Goal: Communication & Community: Answer question/provide support

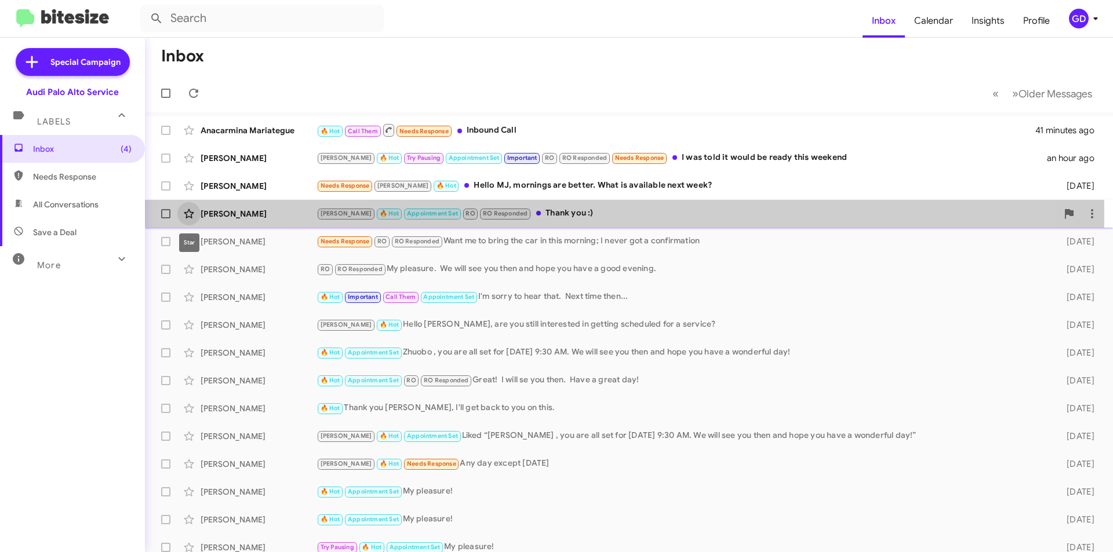
click at [197, 217] on span at bounding box center [188, 214] width 23 height 14
click at [220, 215] on div "[PERSON_NAME]" at bounding box center [259, 214] width 116 height 12
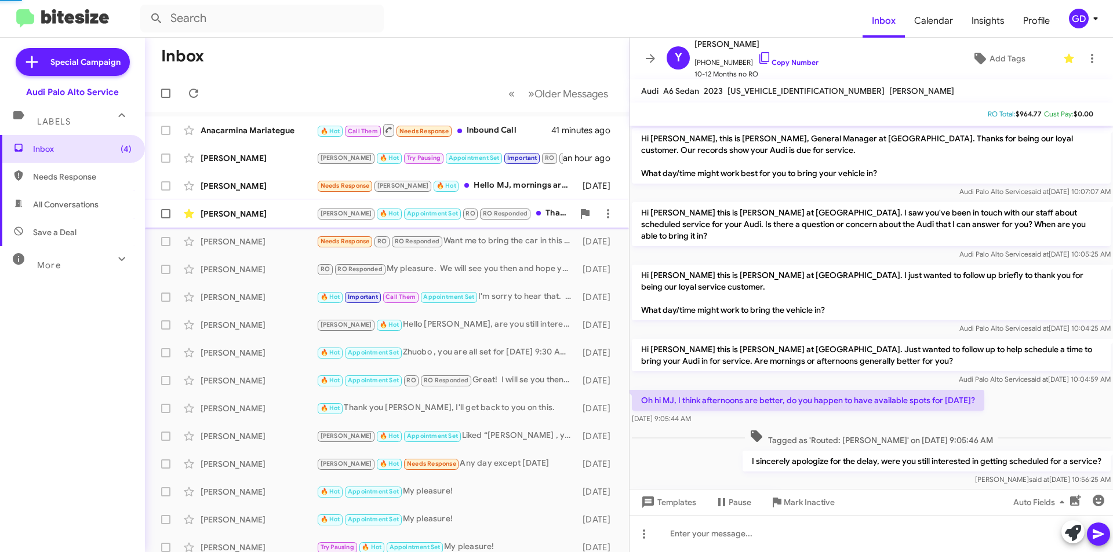
scroll to position [346, 0]
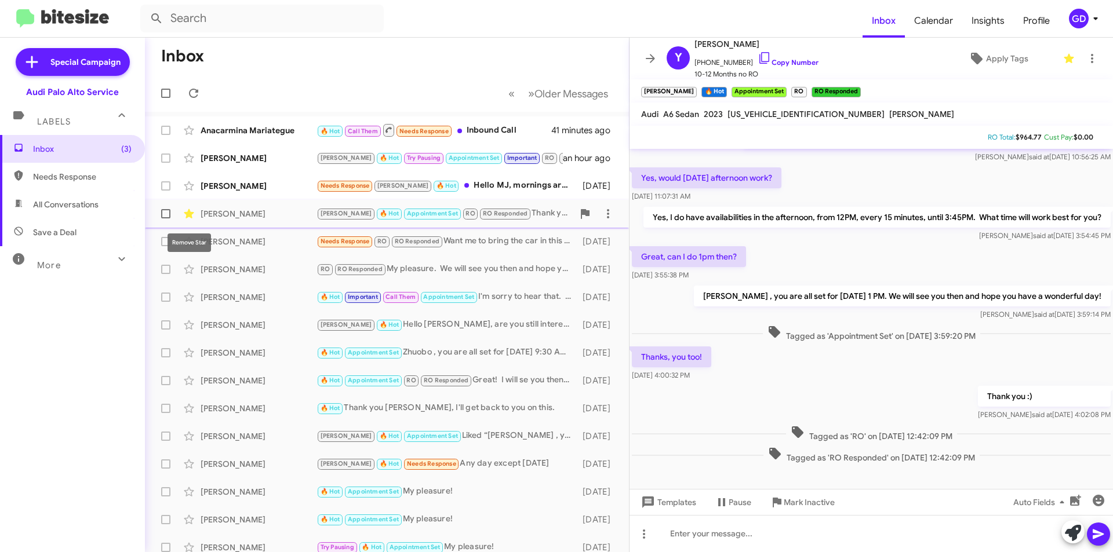
click at [191, 214] on icon at bounding box center [189, 213] width 10 height 9
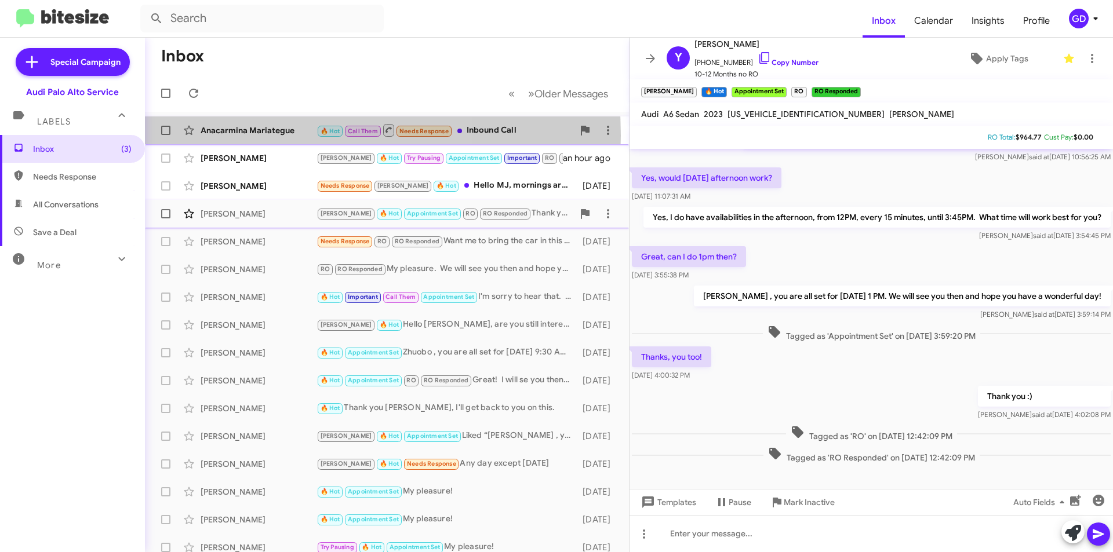
click at [252, 136] on div "Anacarmina Mariategue" at bounding box center [259, 131] width 116 height 12
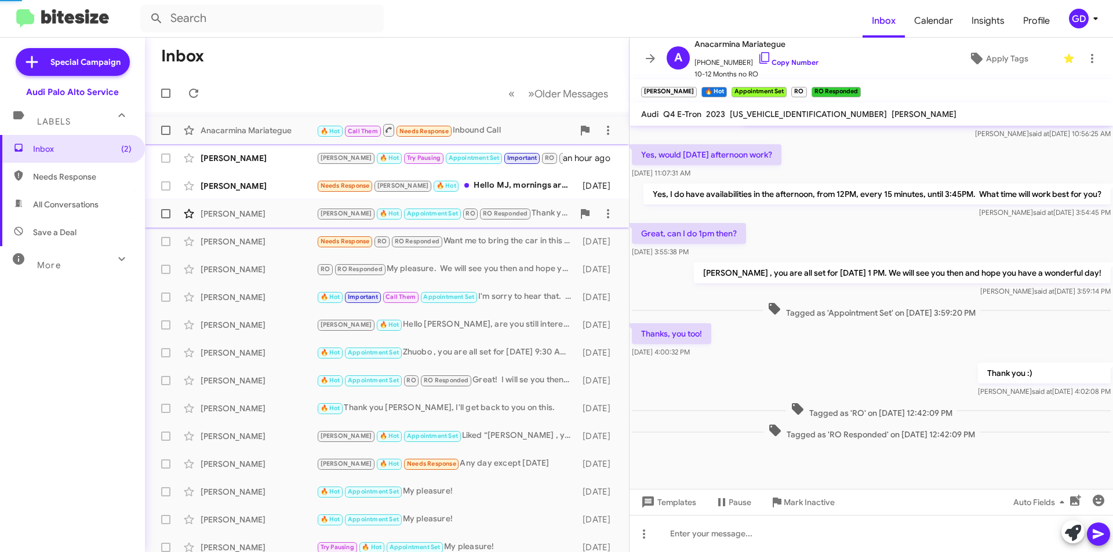
scroll to position [183, 0]
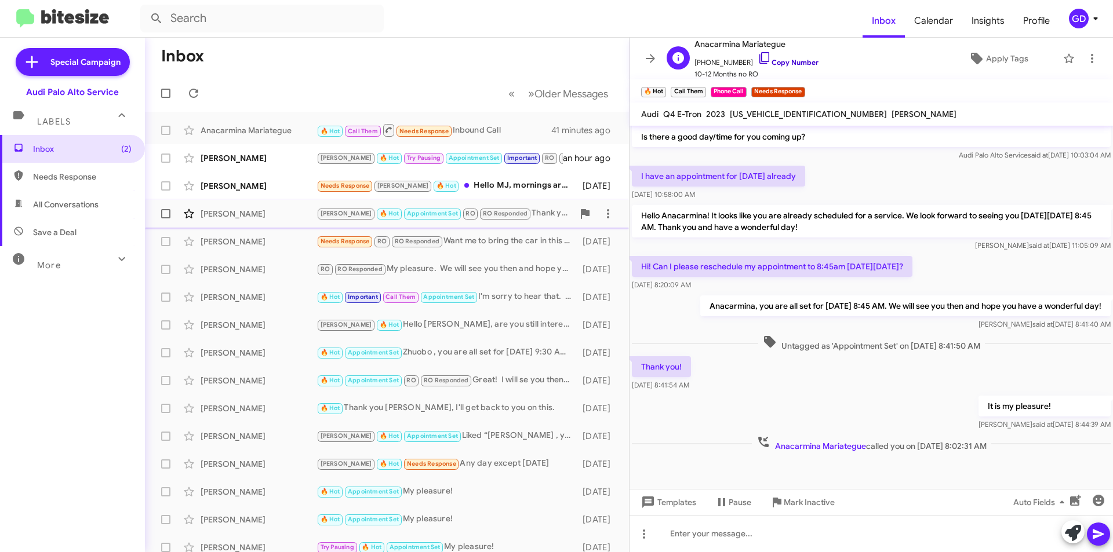
click at [789, 60] on link "Copy Number" at bounding box center [788, 62] width 61 height 9
click at [998, 57] on span "Apply Tags" at bounding box center [1007, 58] width 42 height 21
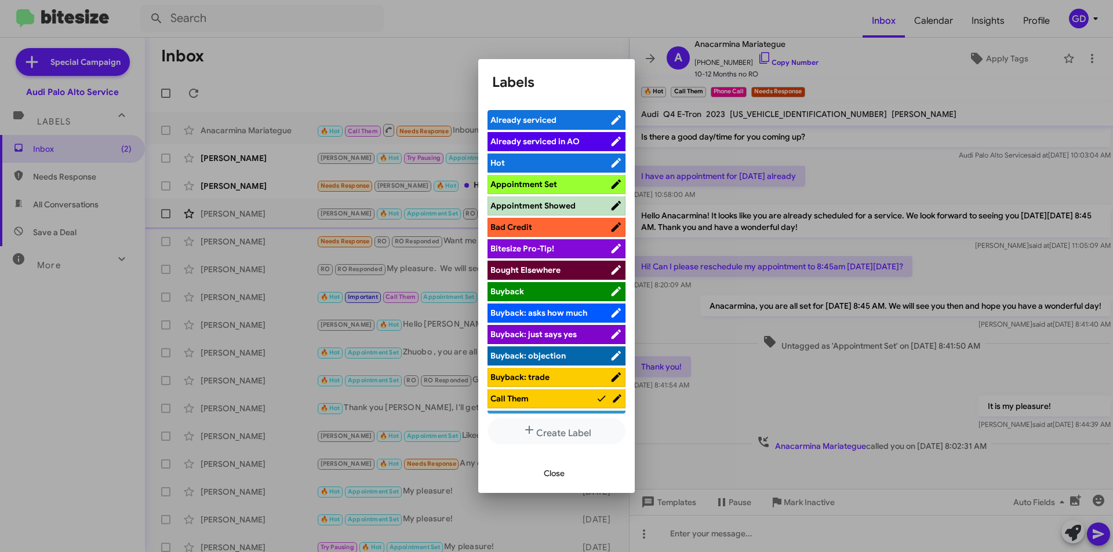
click at [541, 184] on span "Appointment Set" at bounding box center [523, 184] width 67 height 10
click at [552, 472] on span "Close" at bounding box center [554, 473] width 21 height 21
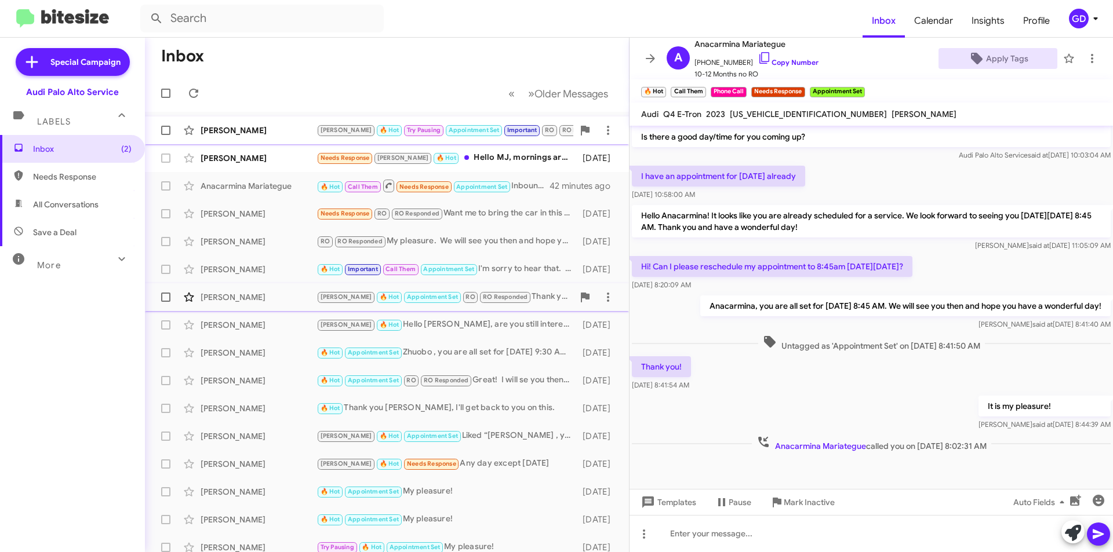
click at [229, 132] on div "[PERSON_NAME]" at bounding box center [259, 131] width 116 height 12
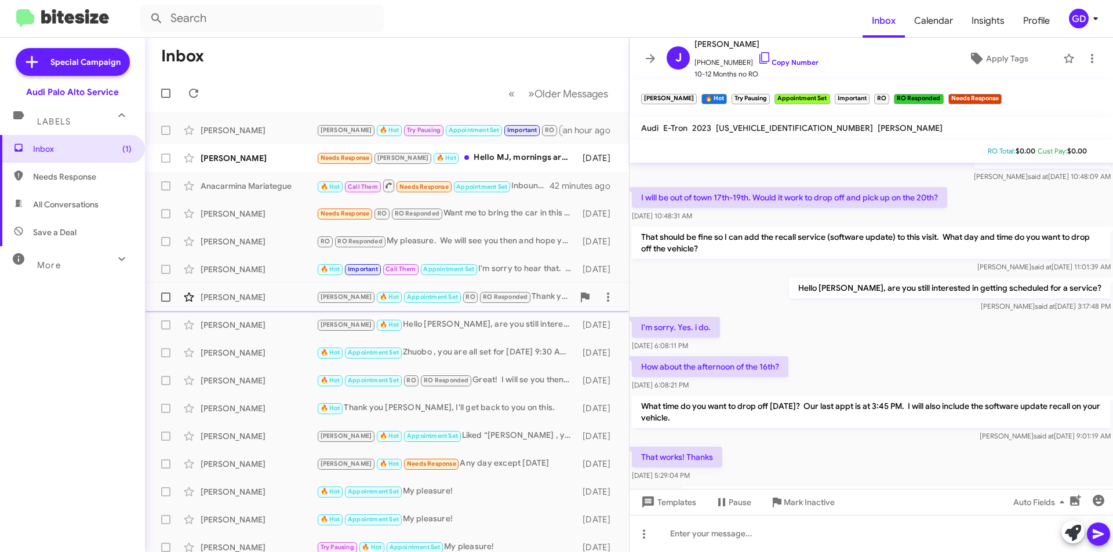
scroll to position [958, 0]
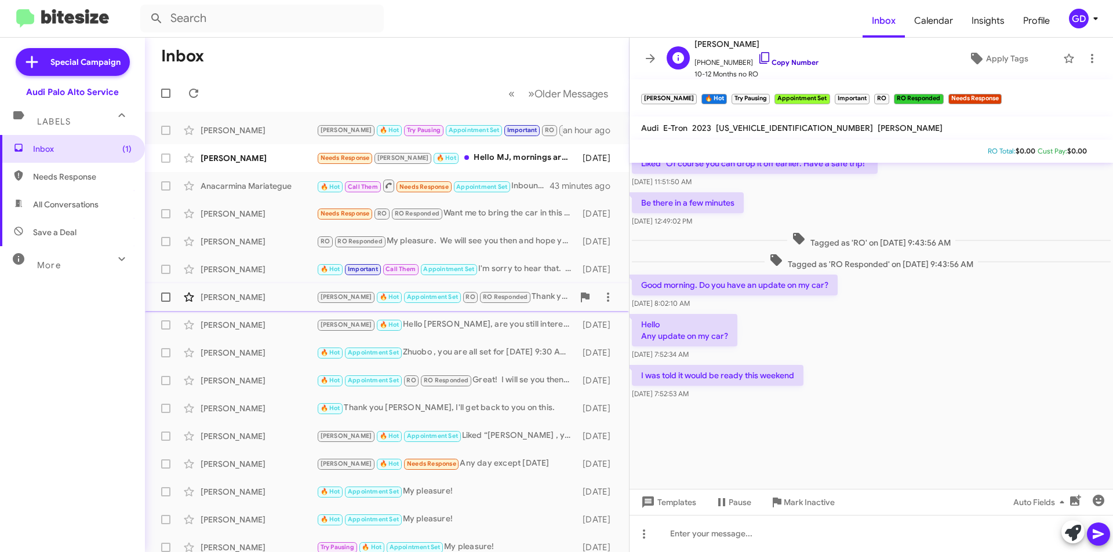
click at [782, 59] on link "Copy Number" at bounding box center [788, 62] width 61 height 9
click at [775, 60] on link "Copy Number" at bounding box center [788, 62] width 61 height 9
click at [667, 533] on div at bounding box center [870, 533] width 483 height 37
click at [1098, 539] on icon at bounding box center [1098, 534] width 14 height 14
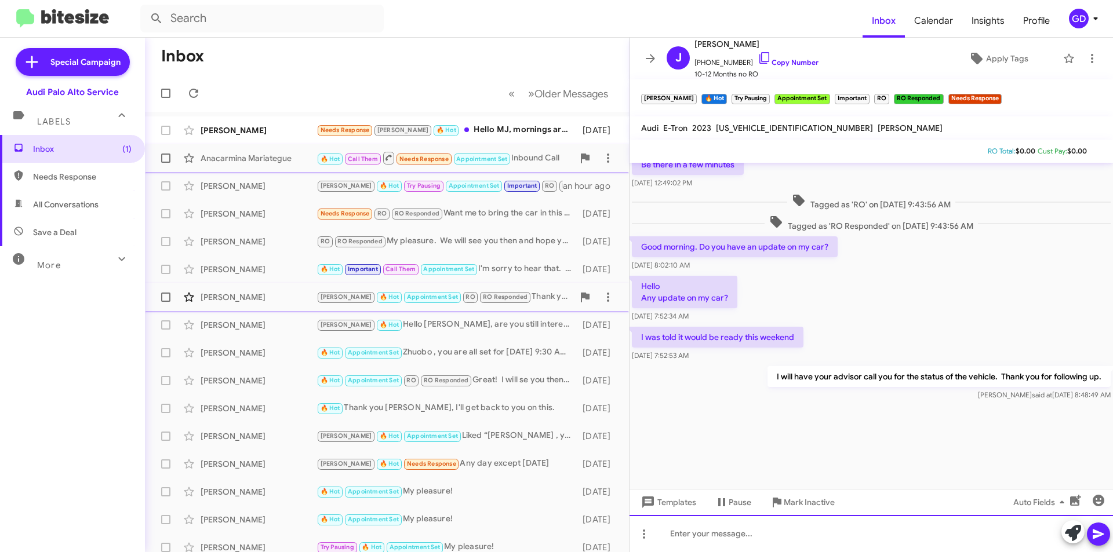
scroll to position [1000, 0]
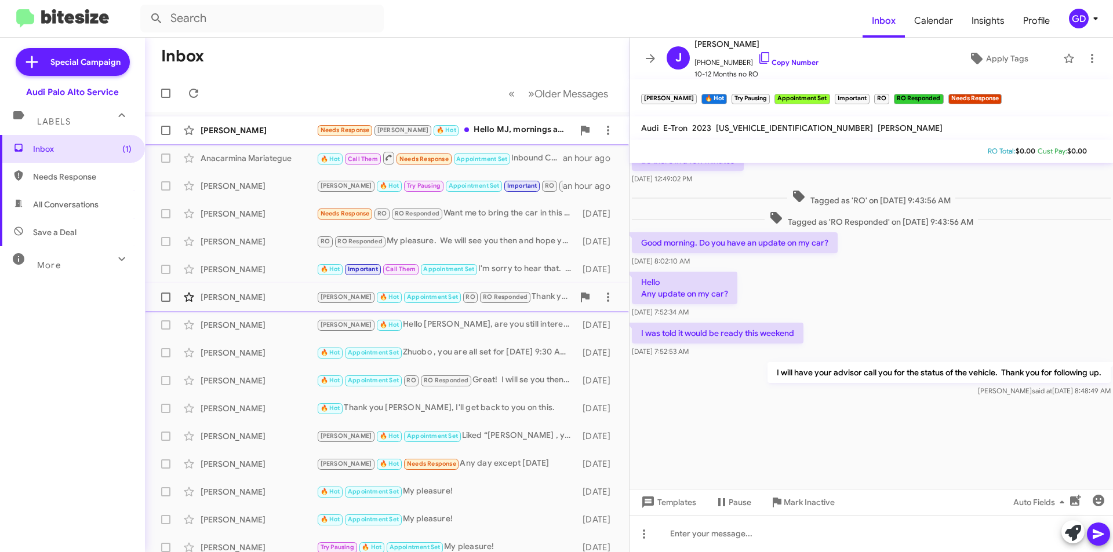
click at [233, 133] on div "[PERSON_NAME]" at bounding box center [259, 131] width 116 height 12
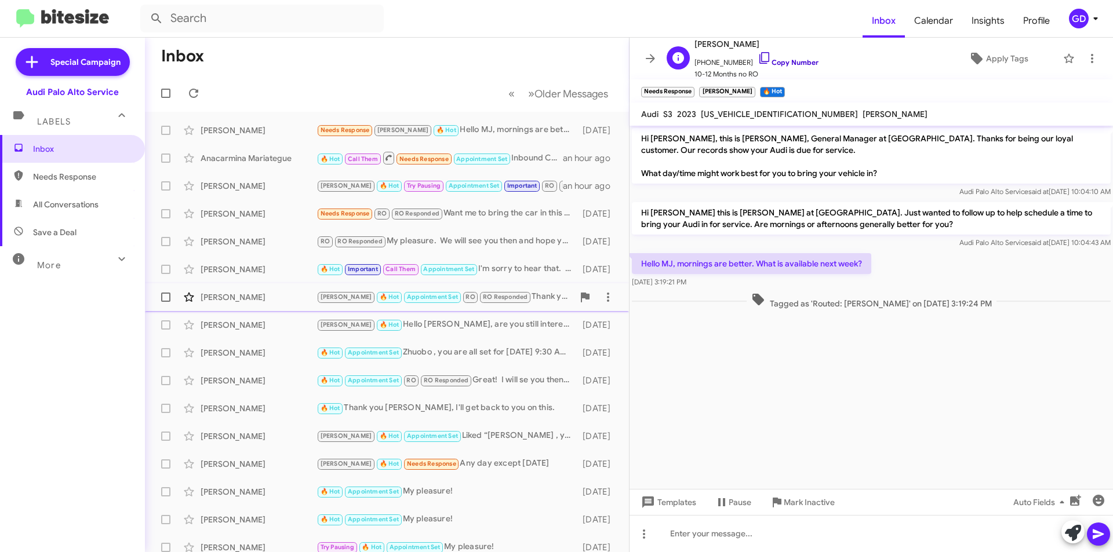
click at [780, 63] on link "Copy Number" at bounding box center [788, 62] width 61 height 9
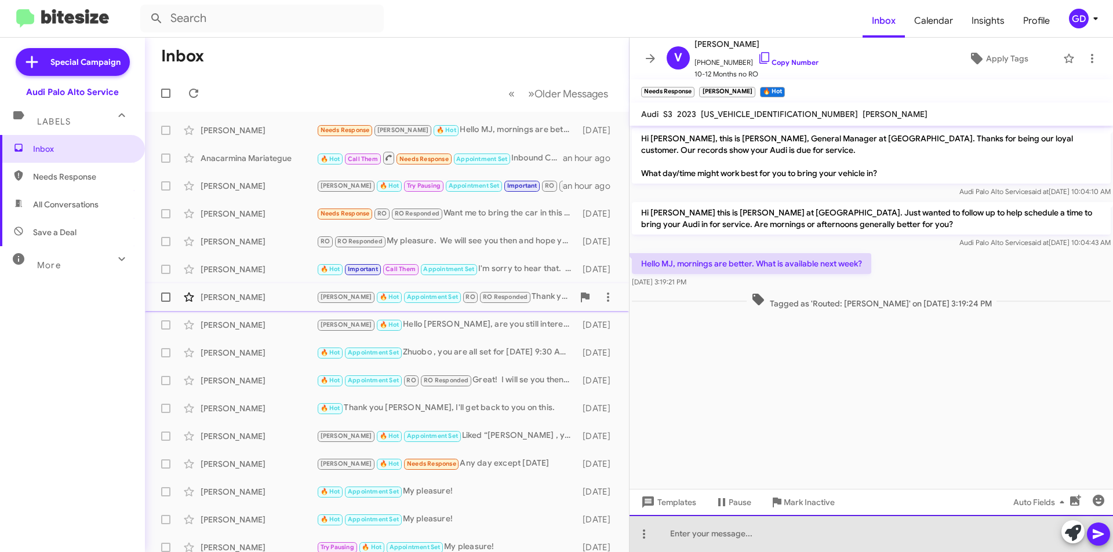
click at [672, 529] on div at bounding box center [870, 533] width 483 height 37
drag, startPoint x: 717, startPoint y: 534, endPoint x: 736, endPoint y: 529, distance: 19.3
click at [718, 534] on div "Hi [PERSON_NAME]" at bounding box center [870, 533] width 483 height 37
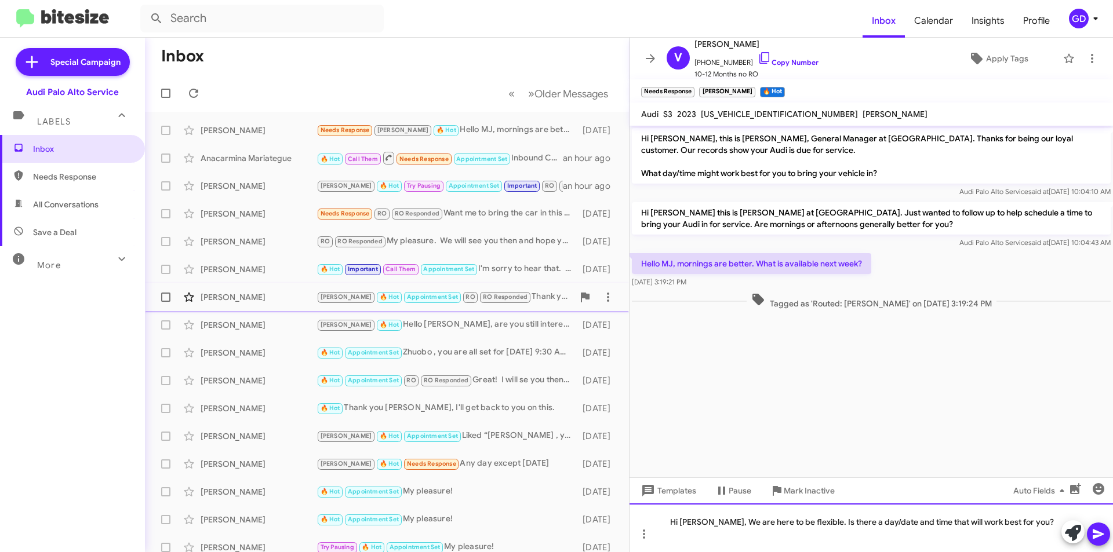
click at [712, 522] on div "Hi [PERSON_NAME], We are here to be flexible. Is there a day/date and time that…" at bounding box center [870, 528] width 483 height 49
click at [1029, 530] on div at bounding box center [865, 534] width 391 height 12
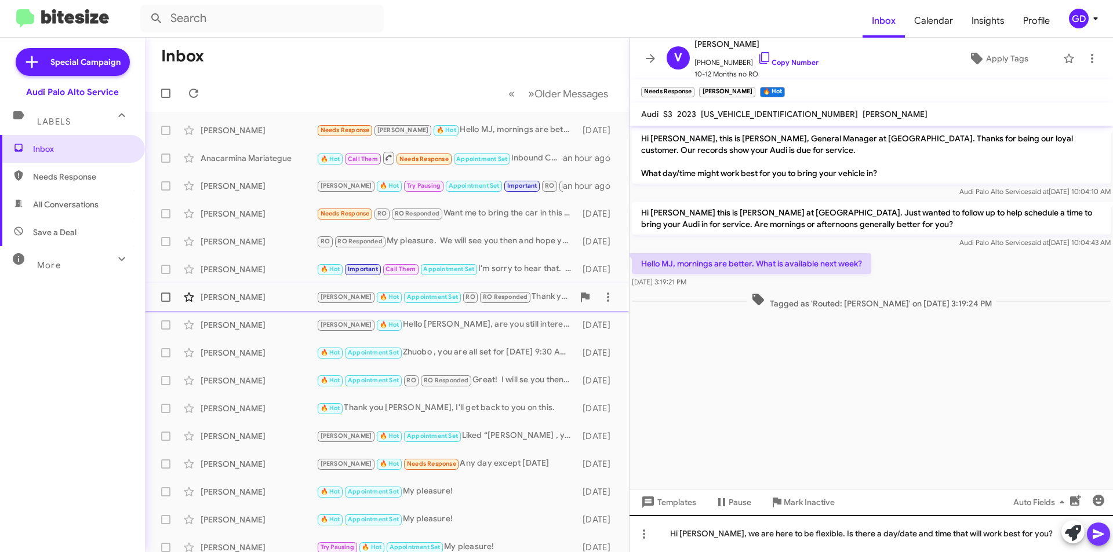
click at [1106, 534] on button at bounding box center [1098, 534] width 23 height 23
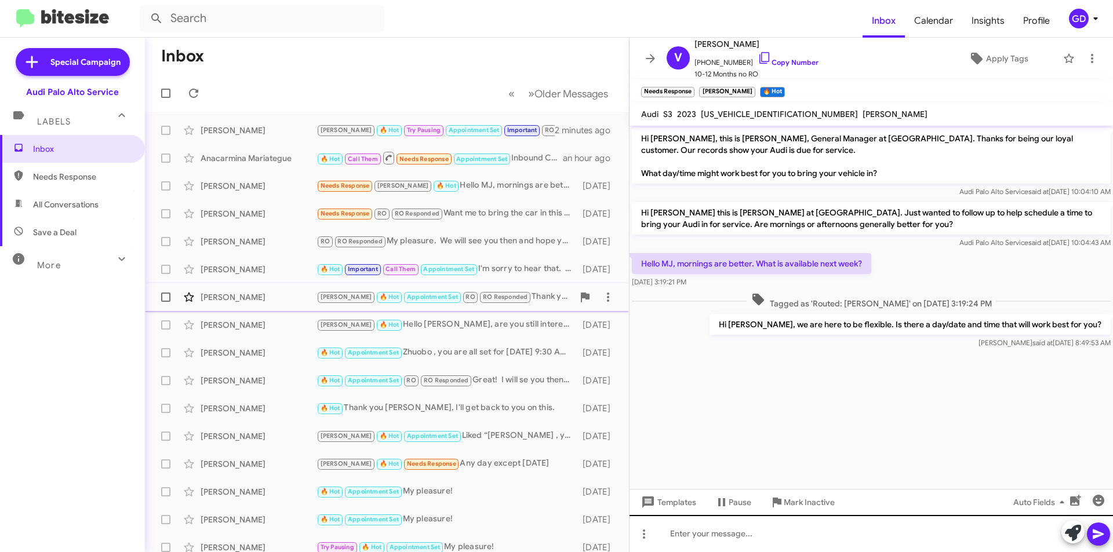
click at [76, 181] on span "Needs Response" at bounding box center [82, 177] width 99 height 12
type input "in:needs-response"
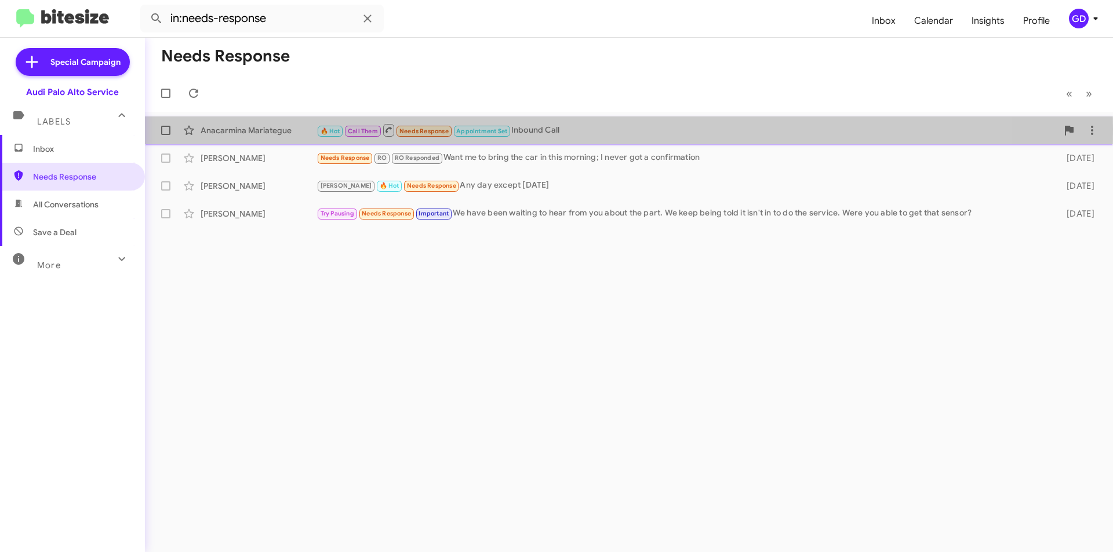
click at [252, 128] on div "Anacarmina Mariategue" at bounding box center [259, 131] width 116 height 12
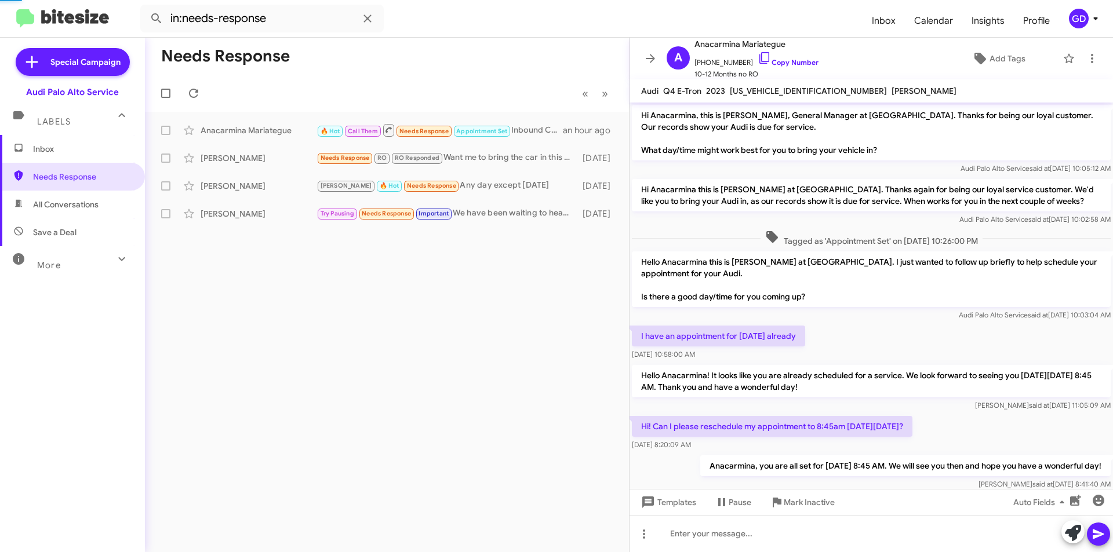
scroll to position [184, 0]
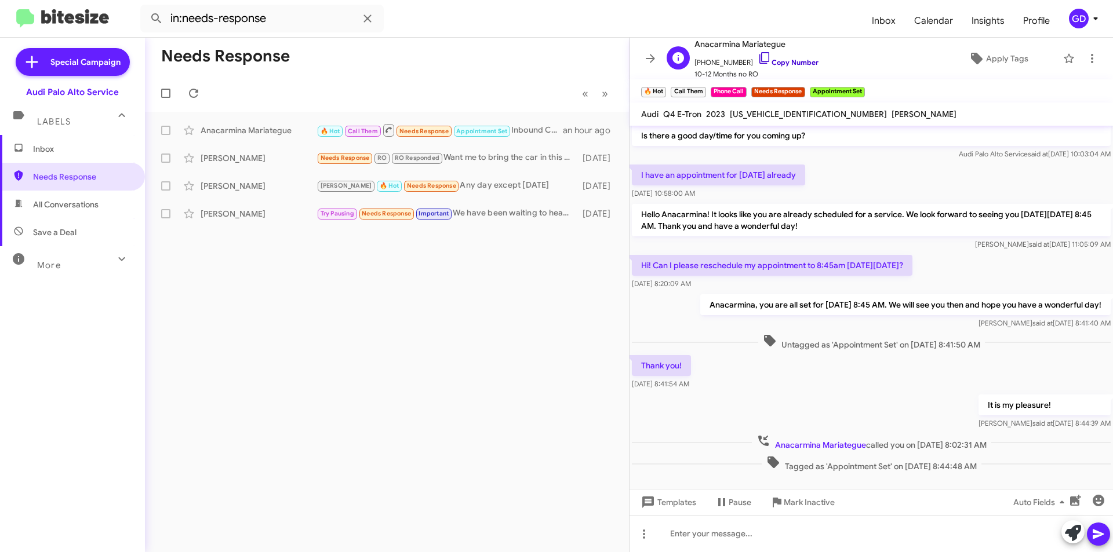
click at [780, 61] on link "Copy Number" at bounding box center [788, 62] width 61 height 9
